Goal: Information Seeking & Learning: Learn about a topic

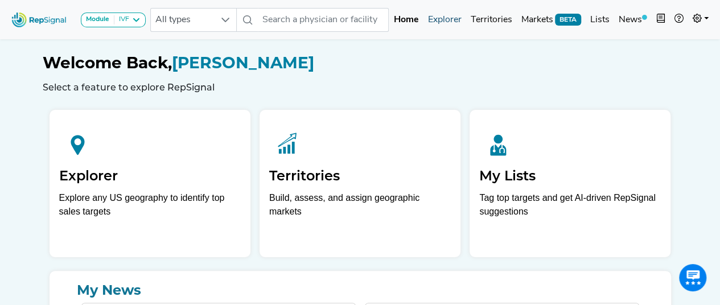
click at [444, 22] on link "Explorer" at bounding box center [444, 20] width 43 height 23
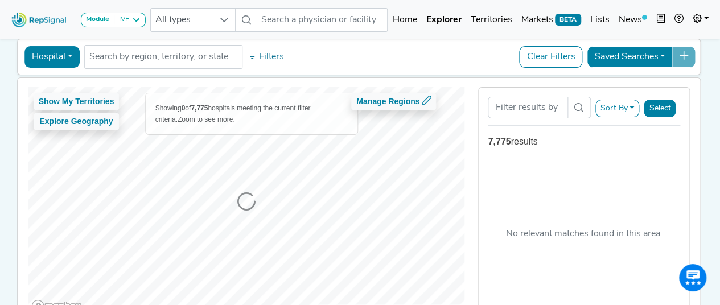
scroll to position [57, 0]
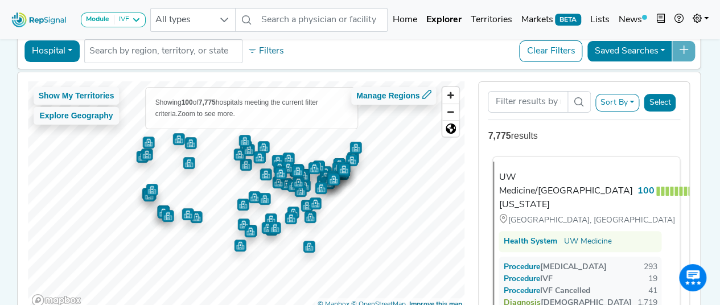
click at [585, 223] on div "UW Medicine/University of Washington Medical Center 100 Seattle, WA Health Syst…" at bounding box center [582, 251] width 178 height 178
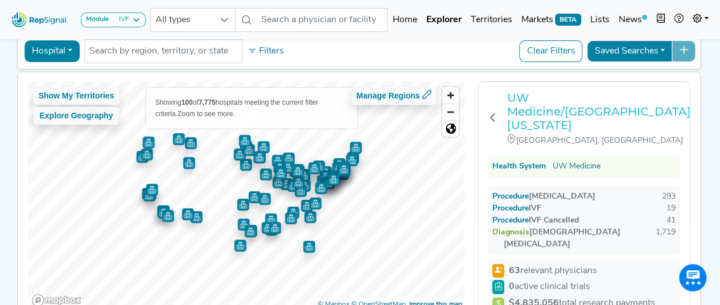
click at [575, 98] on h3 "UW Medicine/University of Washington Medical Center" at bounding box center [599, 111] width 184 height 41
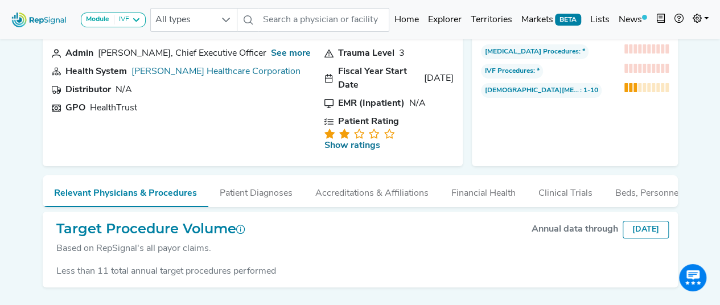
scroll to position [74, 0]
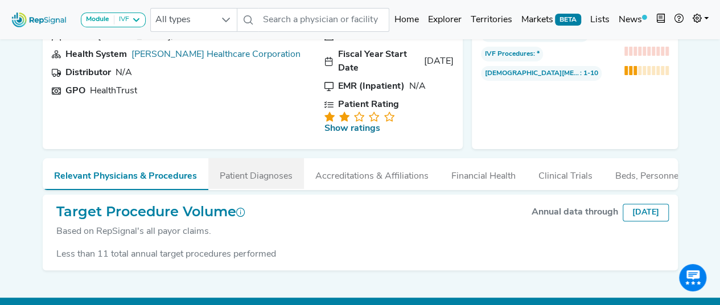
click at [252, 158] on button "Patient Diagnoses" at bounding box center [256, 173] width 96 height 31
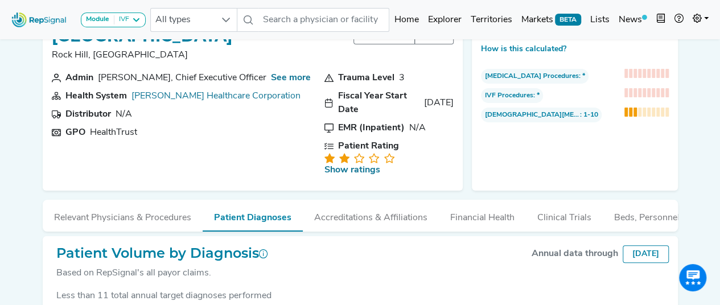
scroll to position [17, 0]
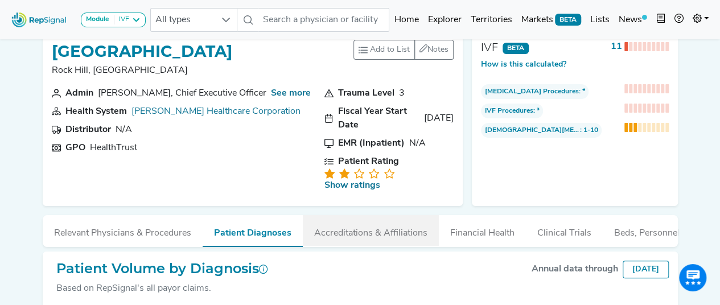
click at [331, 215] on button "Accreditations & Affiliations" at bounding box center [371, 230] width 136 height 31
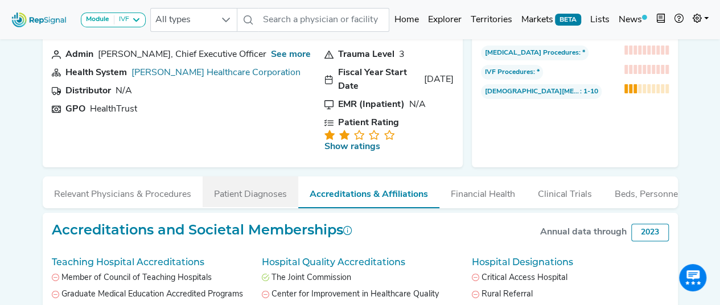
scroll to position [74, 0]
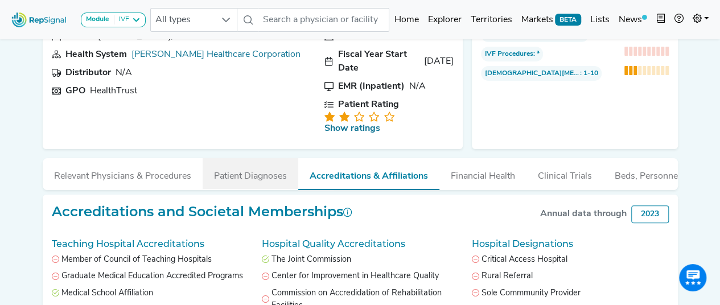
click at [238, 158] on button "Patient Diagnoses" at bounding box center [251, 173] width 96 height 31
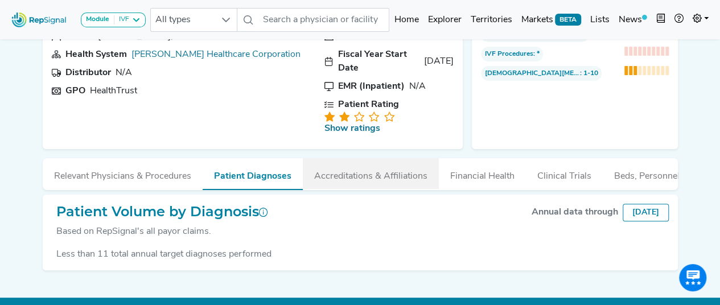
click at [384, 158] on button "Accreditations & Affiliations" at bounding box center [371, 173] width 136 height 31
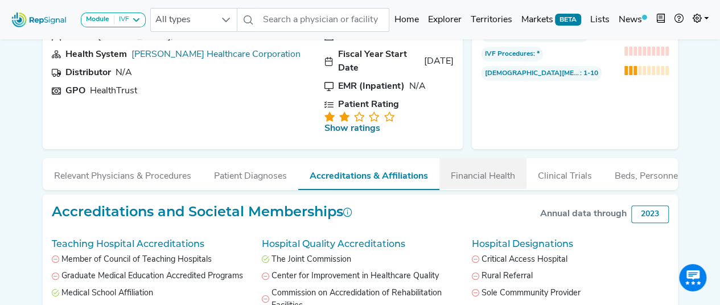
click at [455, 158] on button "Financial Health" at bounding box center [483, 173] width 87 height 31
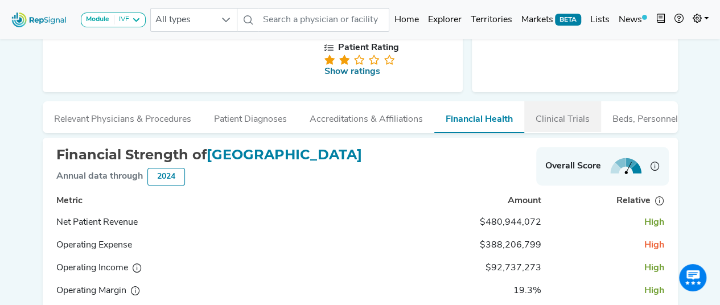
click at [565, 101] on button "Clinical Trials" at bounding box center [562, 116] width 77 height 31
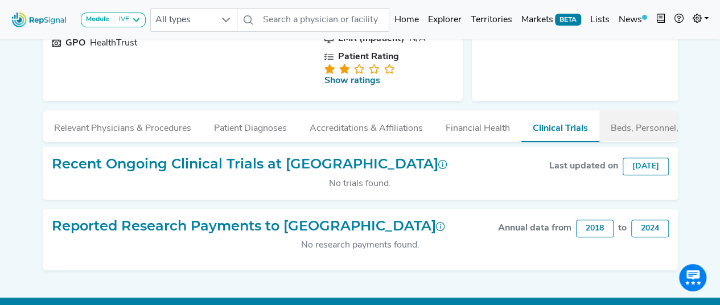
click at [634, 110] on button "Beds, Personnel, and ORs" at bounding box center [664, 125] width 128 height 31
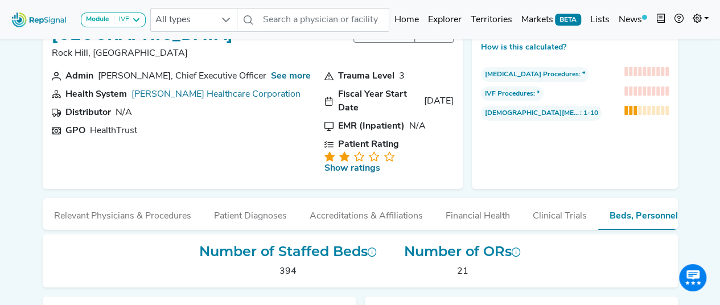
scroll to position [8, 0]
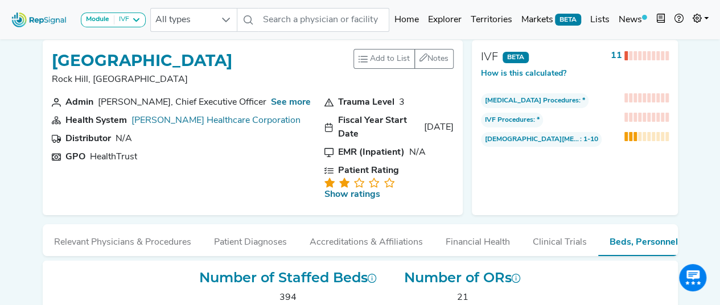
click at [93, 12] on div "Module IVF AV Access Airway Clearance Ambulatory [MEDICAL_DATA] [MEDICAL_DATA] …" at bounding box center [78, 20] width 143 height 30
click at [105, 22] on strong "Module" at bounding box center [97, 19] width 23 height 7
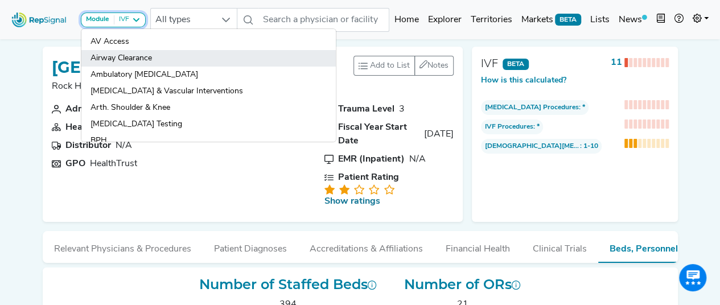
scroll to position [0, 0]
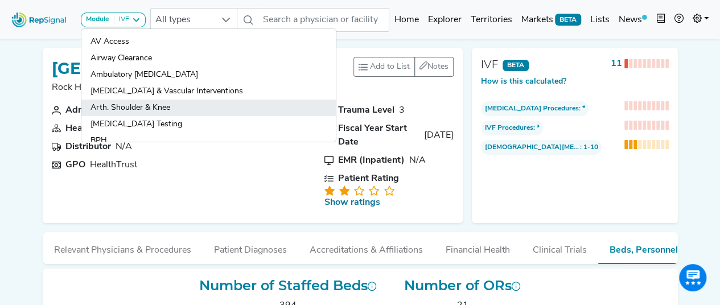
click at [126, 106] on link "Arth. Shoulder & Knee" at bounding box center [208, 108] width 255 height 17
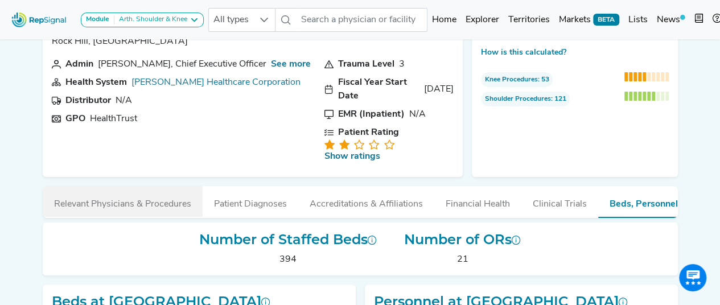
scroll to position [57, 0]
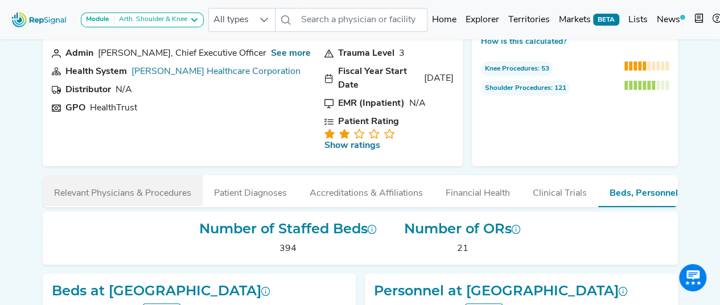
click at [106, 175] on button "Relevant Physicians & Procedures" at bounding box center [123, 190] width 160 height 31
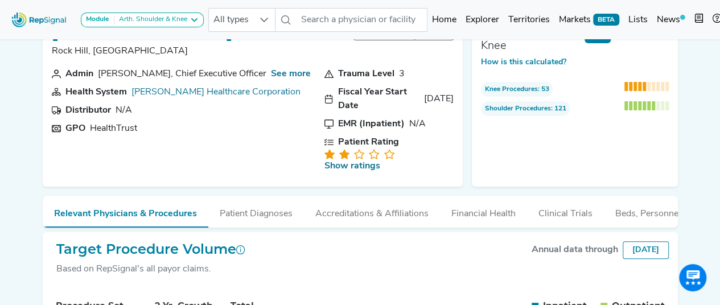
scroll to position [0, 0]
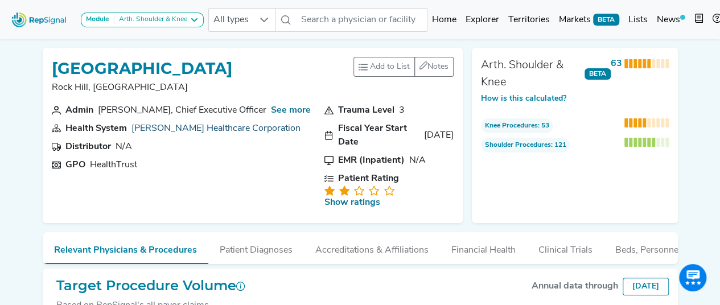
click at [171, 127] on link "[PERSON_NAME] Healthcare Corporation" at bounding box center [216, 128] width 169 height 9
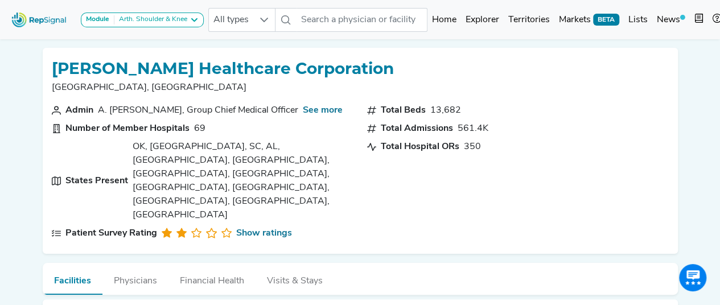
click at [175, 151] on div "OK, [GEOGRAPHIC_DATA], SC, AL, [GEOGRAPHIC_DATA], [GEOGRAPHIC_DATA], [GEOGRAPHI…" at bounding box center [243, 181] width 221 height 82
click at [169, 149] on div "OK, [GEOGRAPHIC_DATA], SC, AL, [GEOGRAPHIC_DATA], [GEOGRAPHIC_DATA], [GEOGRAPHI…" at bounding box center [243, 181] width 221 height 82
click at [165, 149] on div "OK, [GEOGRAPHIC_DATA], SC, AL, [GEOGRAPHIC_DATA], [GEOGRAPHIC_DATA], [GEOGRAPHI…" at bounding box center [243, 181] width 221 height 82
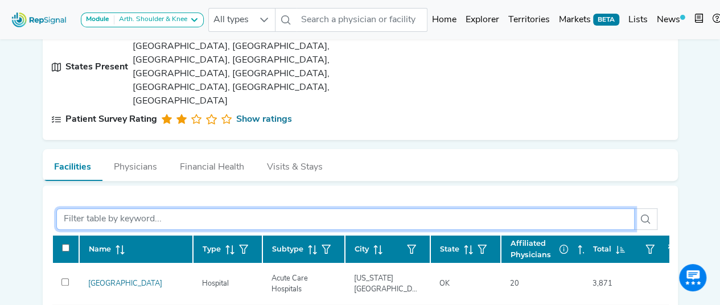
paste input "[GEOGRAPHIC_DATA]"
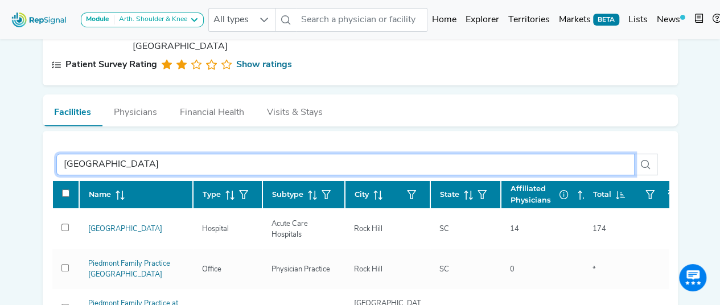
scroll to position [171, 0]
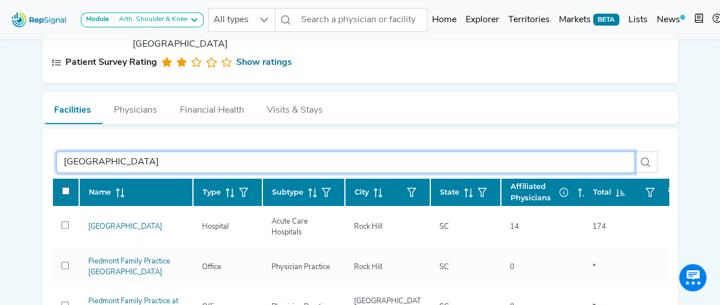
type input "[GEOGRAPHIC_DATA]"
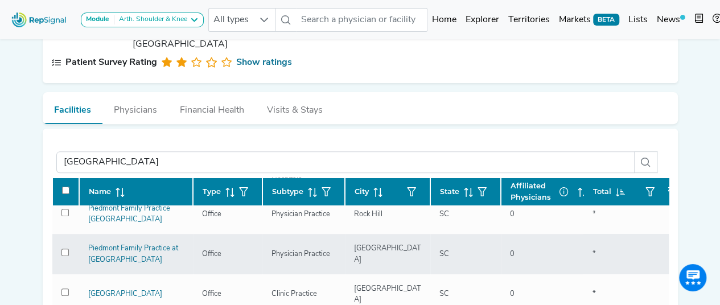
scroll to position [0, 0]
